Goal: Check status: Check status

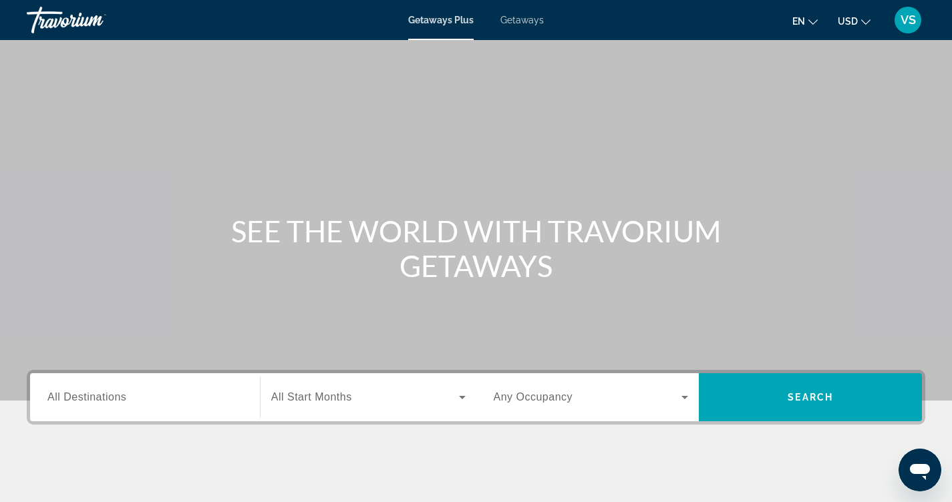
click at [523, 22] on span "Getaways" at bounding box center [521, 20] width 43 height 11
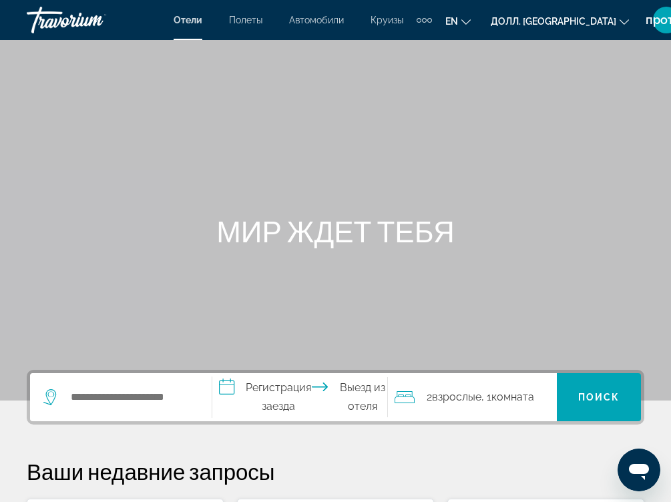
click at [432, 22] on div "Дополнительные элементы навигации" at bounding box center [424, 20] width 15 height 20
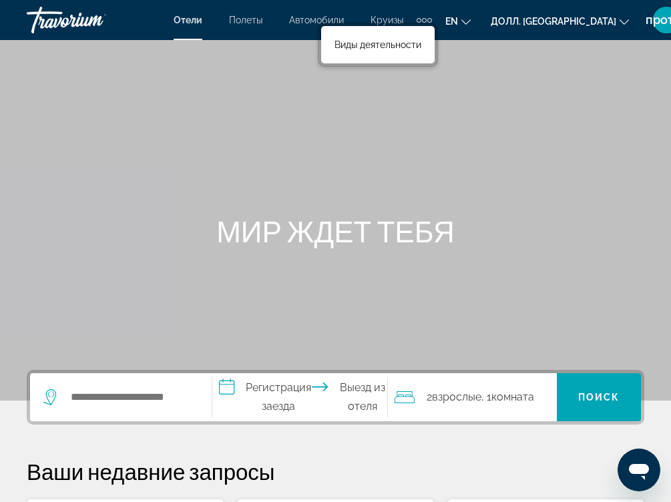
click at [427, 19] on div "Дополнительные элементы навигации" at bounding box center [424, 20] width 5 height 5
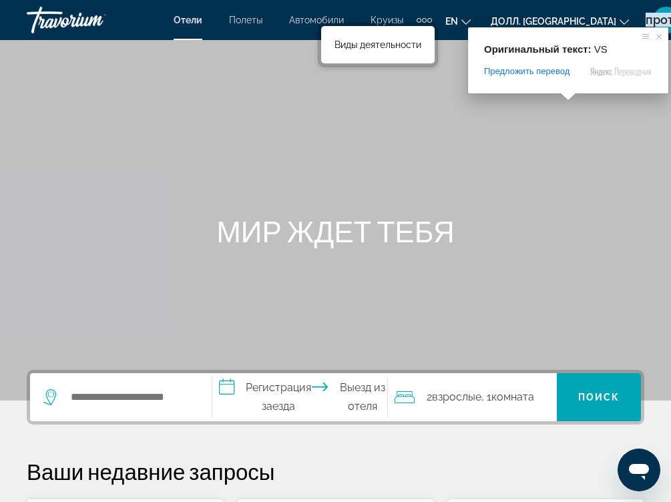
click at [646, 17] on ya-tr-span "против" at bounding box center [667, 20] width 42 height 14
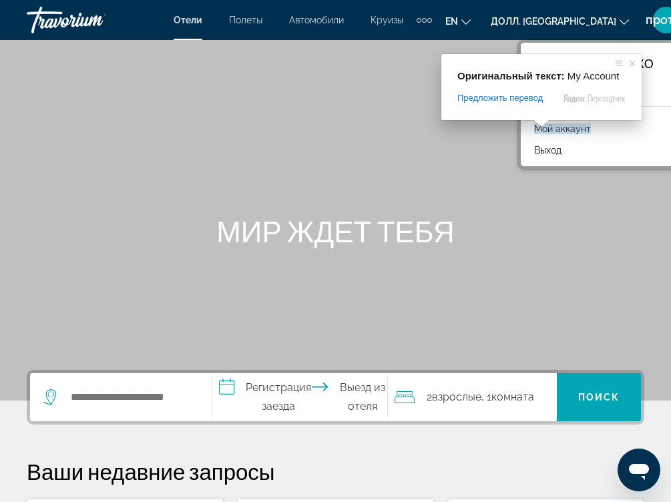
click at [540, 128] on span at bounding box center [541, 124] width 17 height 8
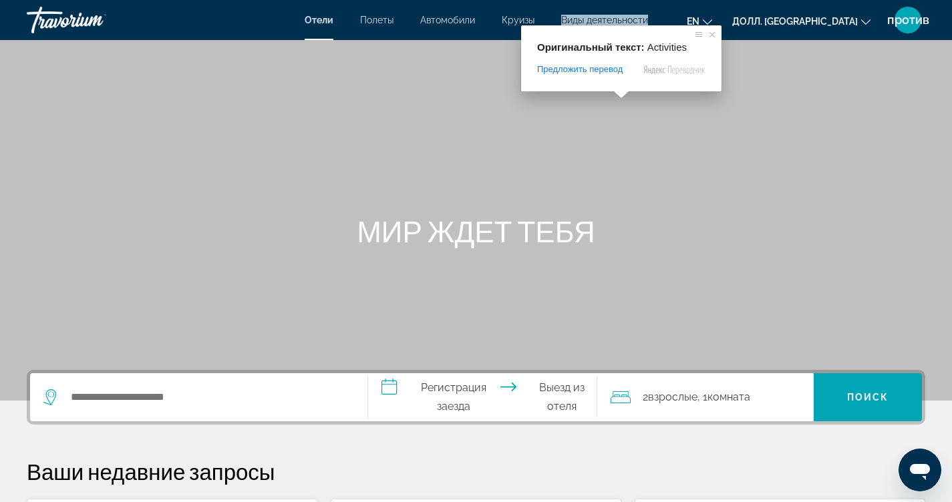
click at [624, 19] on ya-tr-span "Виды деятельности" at bounding box center [604, 20] width 87 height 11
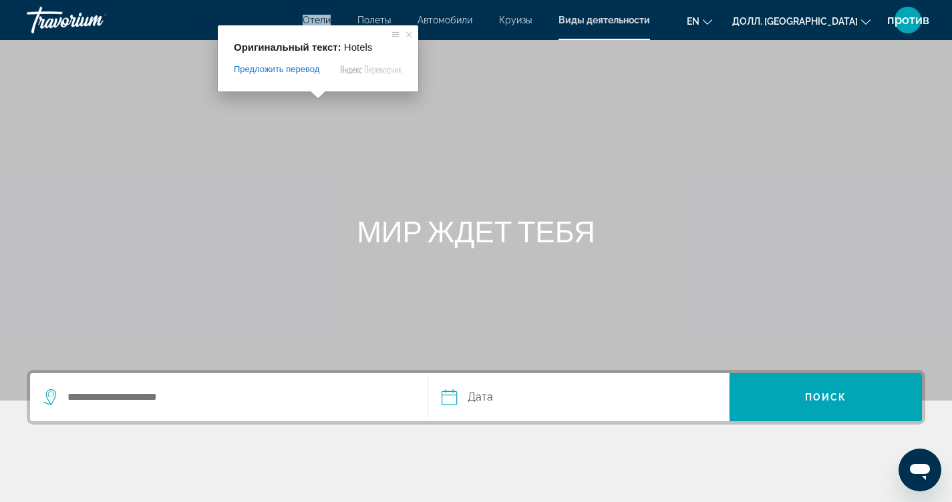
click at [318, 20] on ya-tr-span "Отели" at bounding box center [317, 20] width 28 height 11
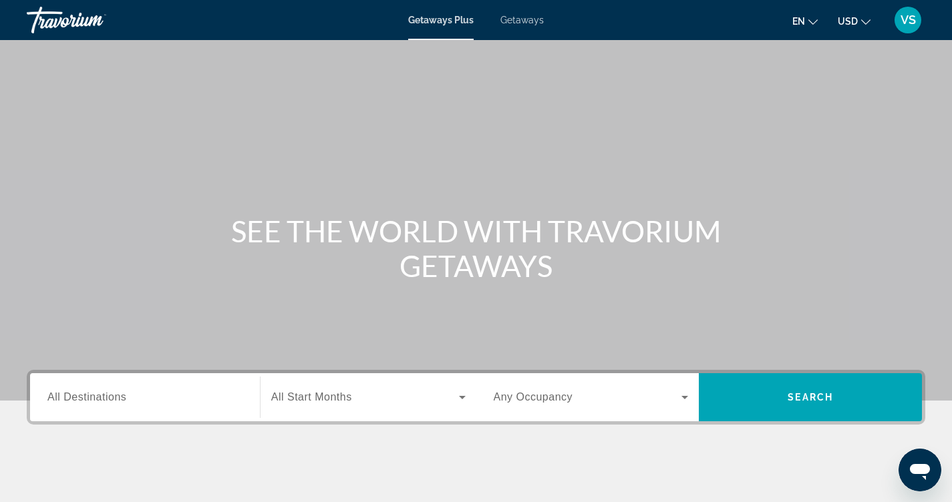
click at [518, 21] on span "Getaways" at bounding box center [521, 20] width 43 height 11
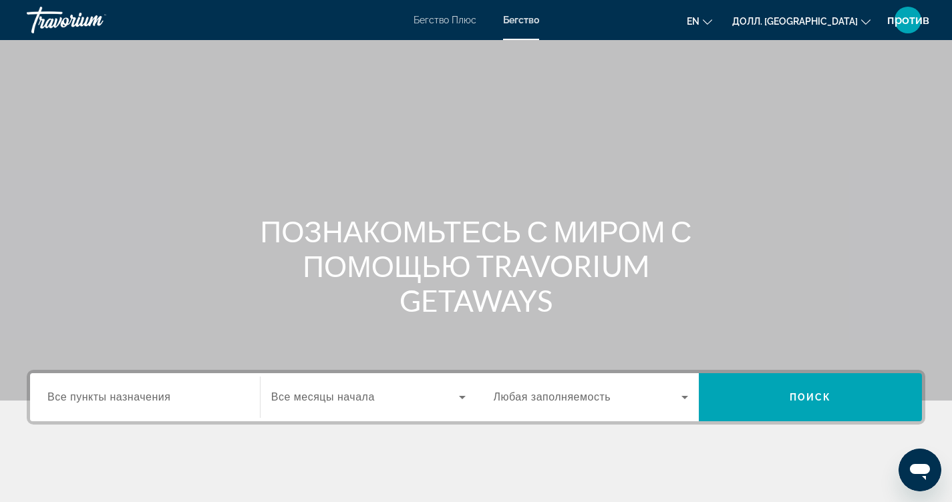
click at [868, 207] on div "Основное содержание" at bounding box center [476, 200] width 952 height 401
click at [907, 9] on div "против" at bounding box center [907, 20] width 27 height 27
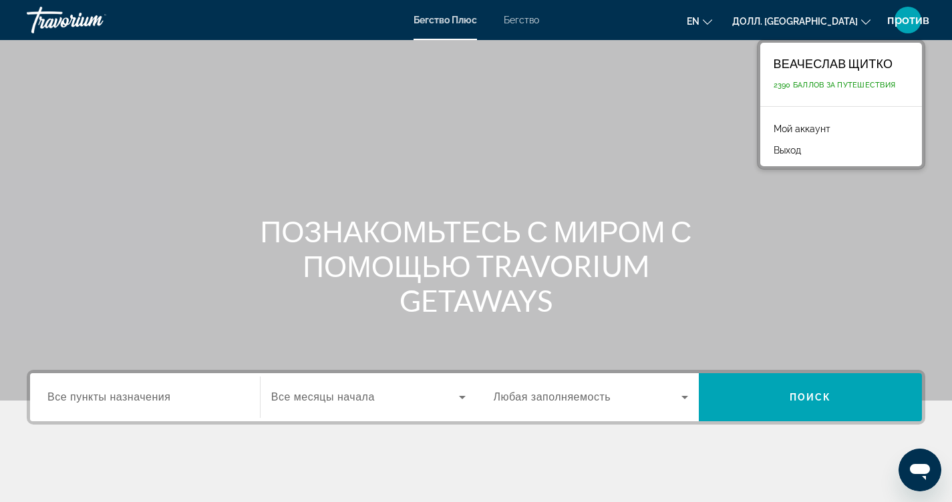
drag, startPoint x: 131, startPoint y: 106, endPoint x: 143, endPoint y: 111, distance: 12.9
click at [132, 106] on div "Основное содержание" at bounding box center [476, 200] width 952 height 401
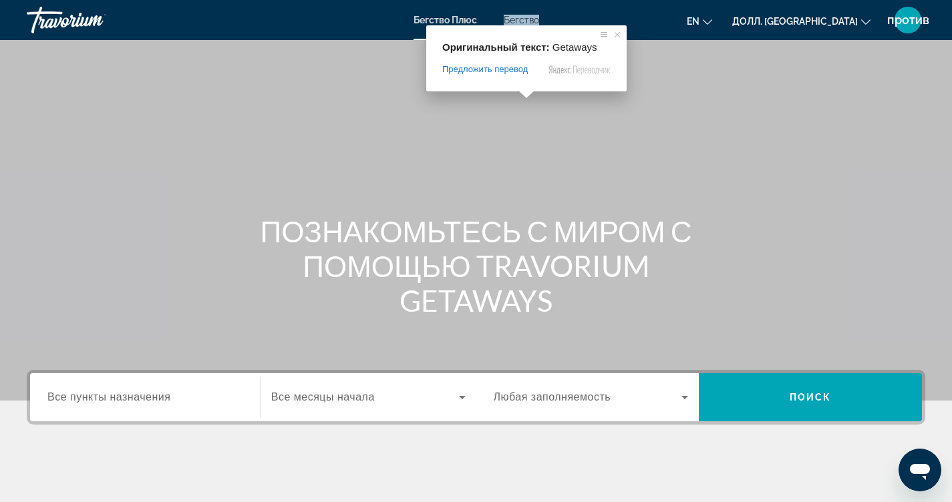
click at [523, 16] on ya-tr-span "Бегство" at bounding box center [521, 20] width 35 height 11
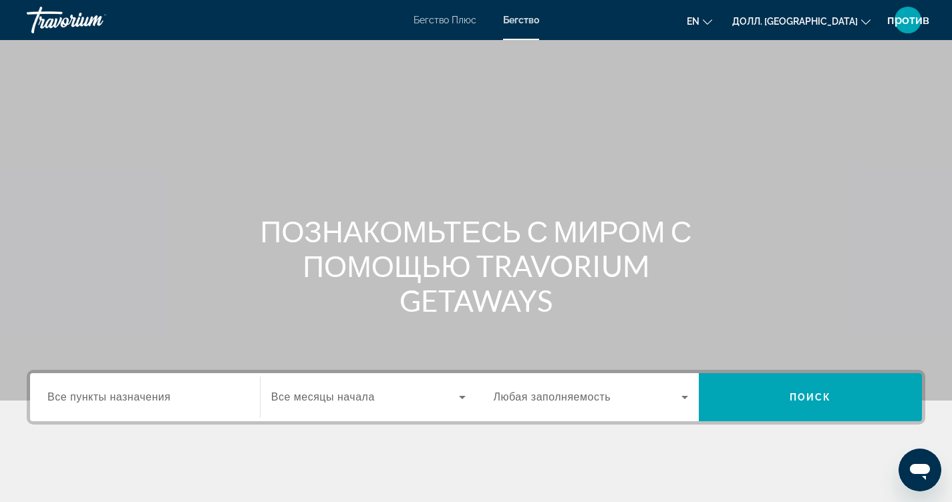
click at [907, 12] on div "против" at bounding box center [907, 20] width 27 height 27
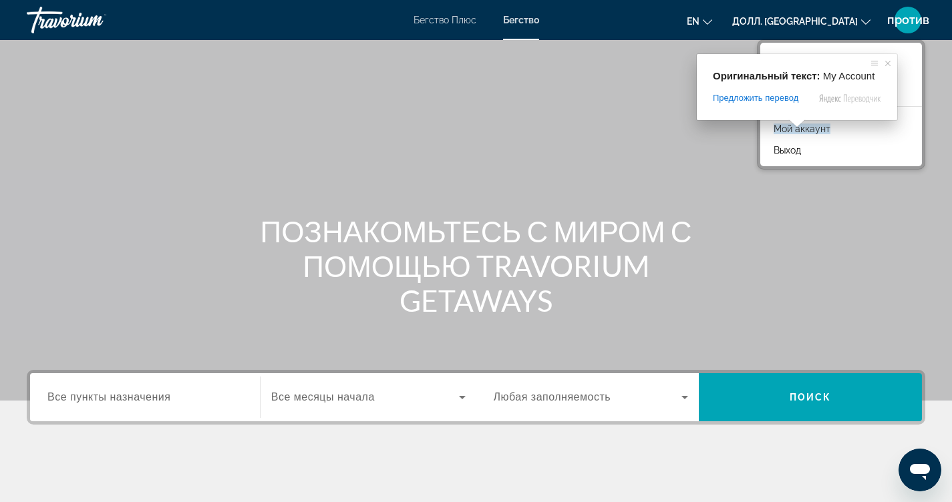
click at [815, 132] on ya-tr-span "Мой аккаунт" at bounding box center [801, 129] width 57 height 11
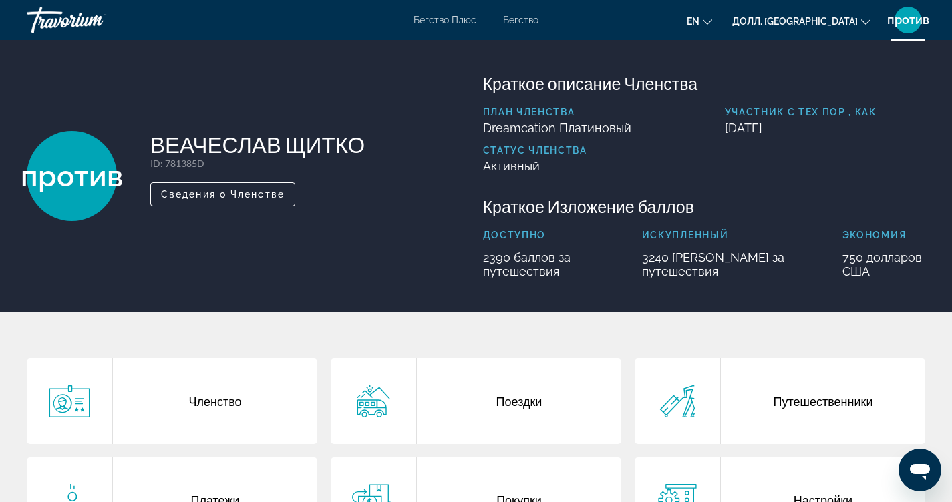
scroll to position [67, 0]
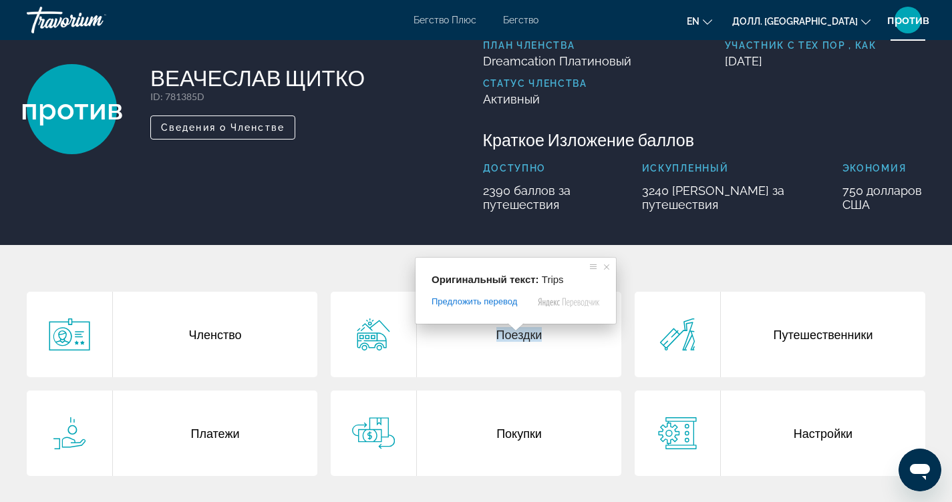
click at [516, 340] on ya-tr-span "Поездки" at bounding box center [519, 334] width 46 height 15
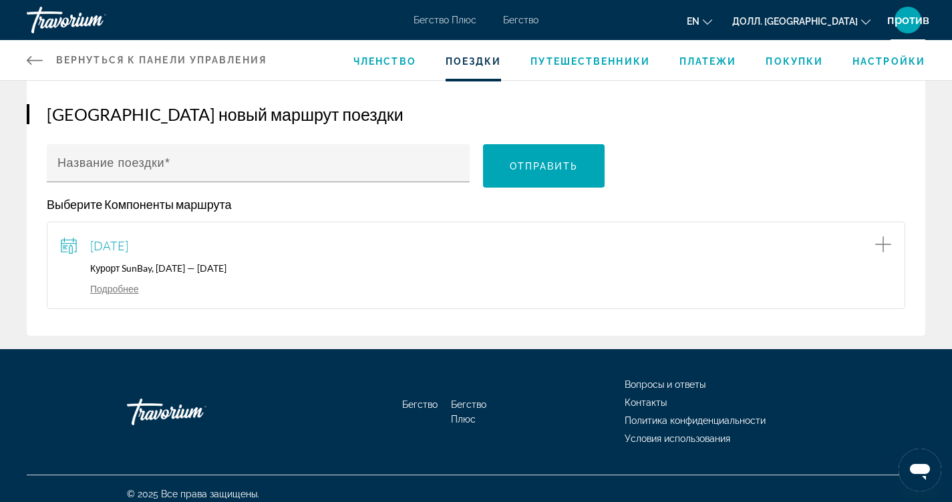
scroll to position [133, 0]
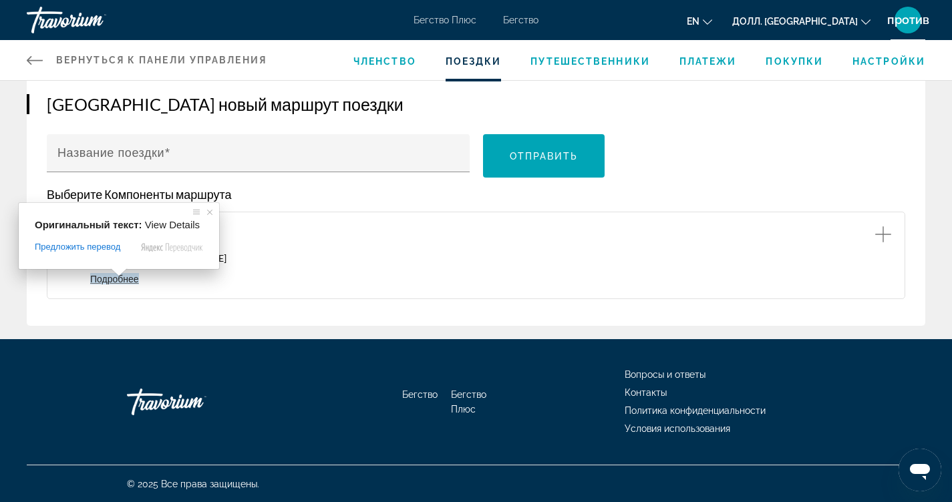
click at [126, 280] on ya-tr-span "Подробнее" at bounding box center [114, 278] width 49 height 11
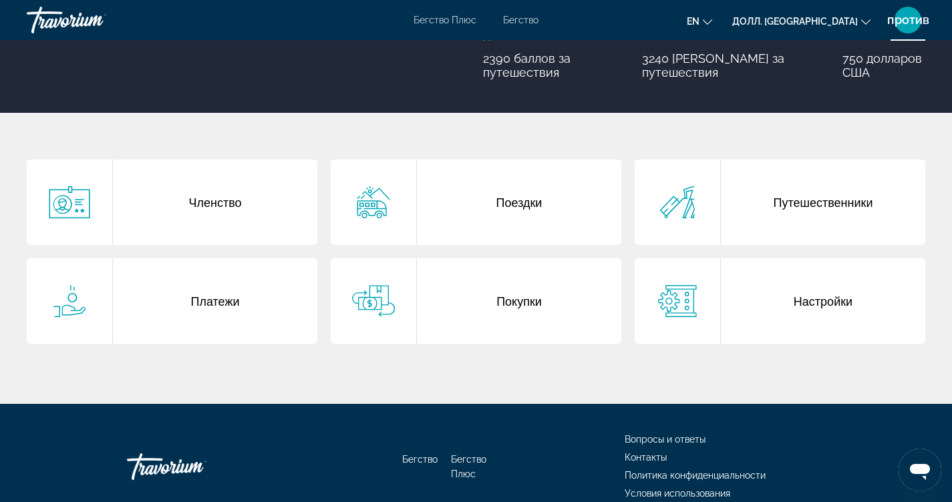
scroll to position [200, 0]
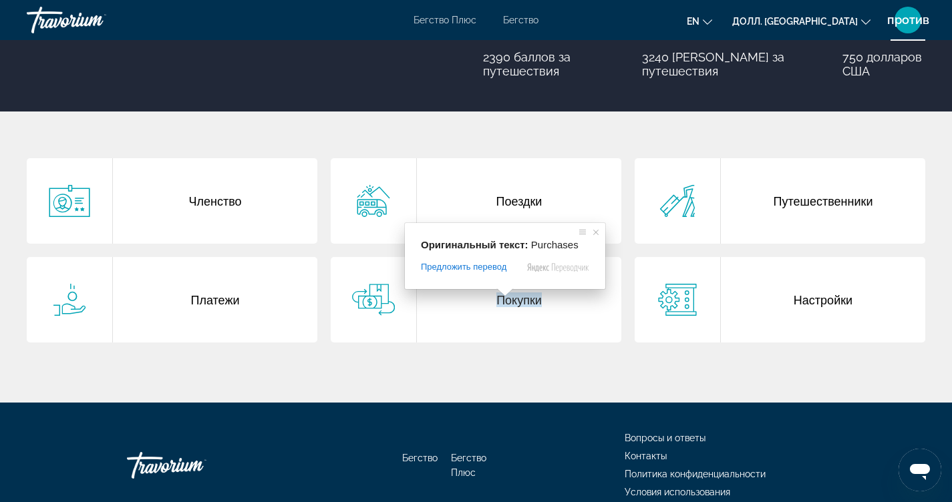
click at [510, 303] on ya-tr-span "Покупки" at bounding box center [518, 300] width 45 height 15
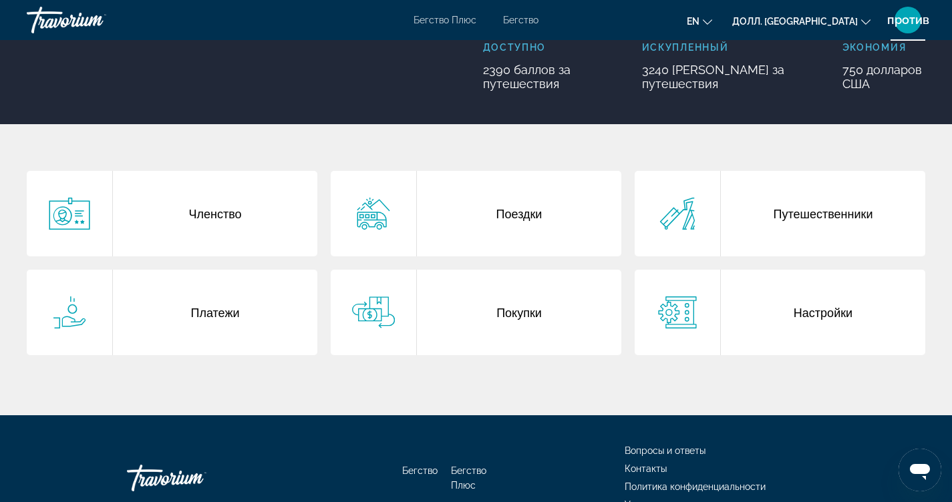
scroll to position [200, 0]
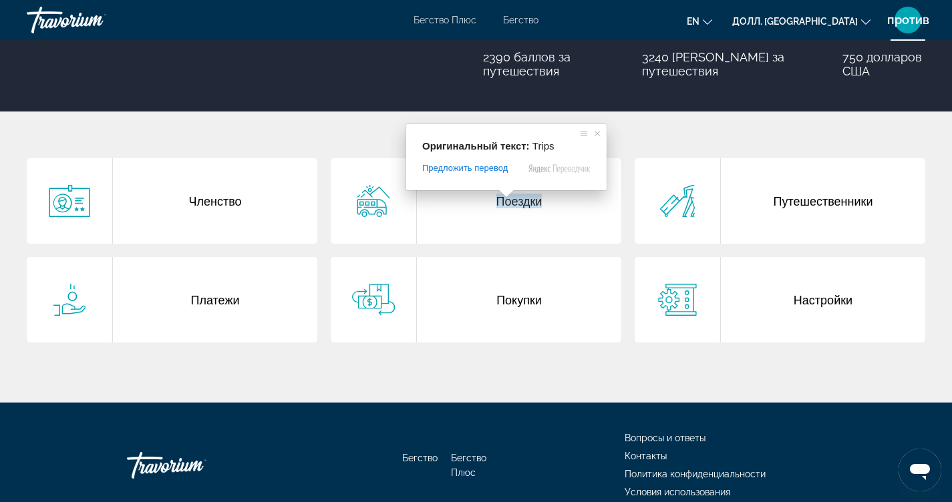
click at [508, 206] on ya-tr-span "Поездки" at bounding box center [519, 201] width 46 height 15
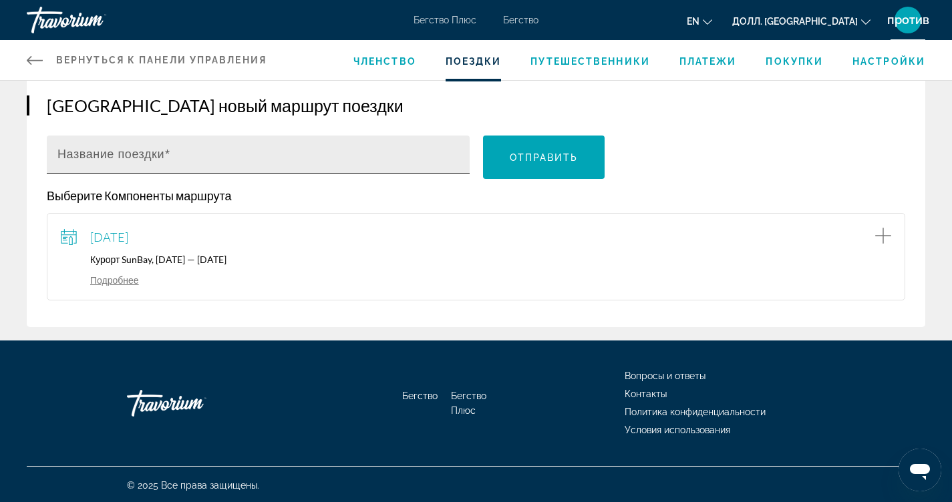
scroll to position [133, 0]
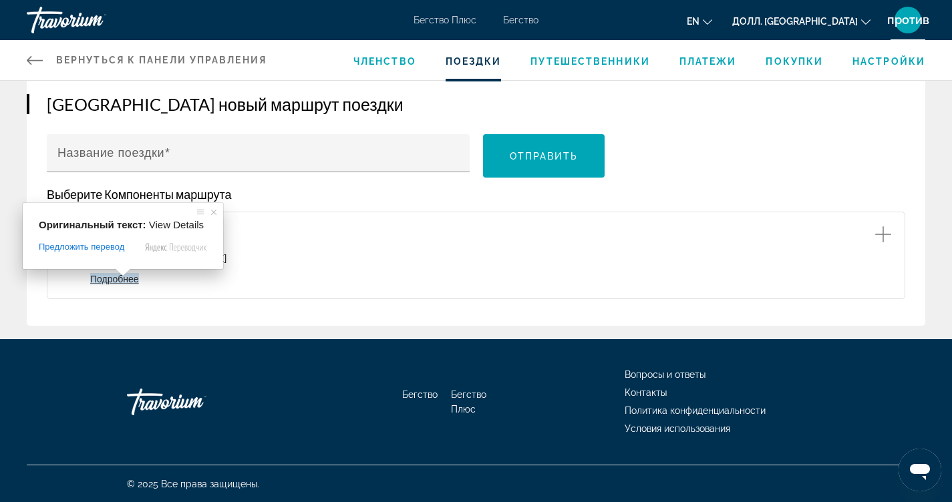
click at [134, 278] on ya-tr-span "Подробнее" at bounding box center [114, 278] width 49 height 11
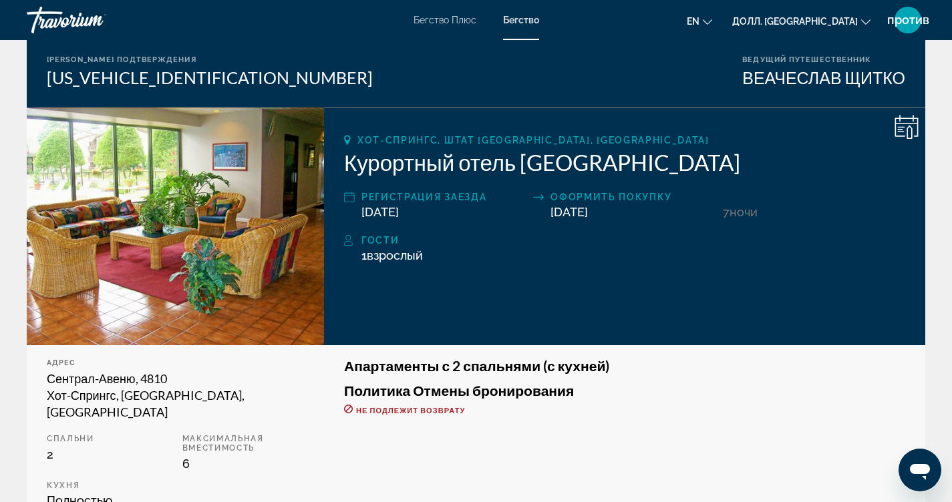
scroll to position [100, 0]
